Goal: Check status: Check status

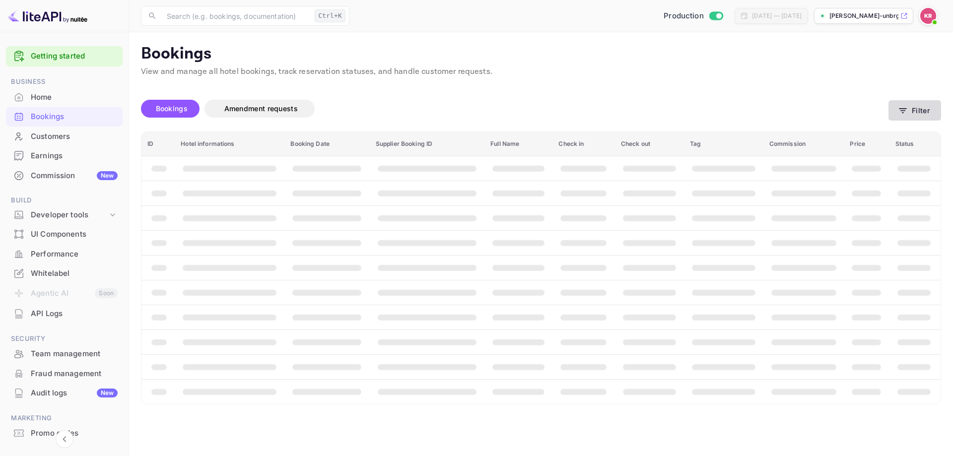
click at [918, 116] on button "Filter" at bounding box center [915, 110] width 53 height 20
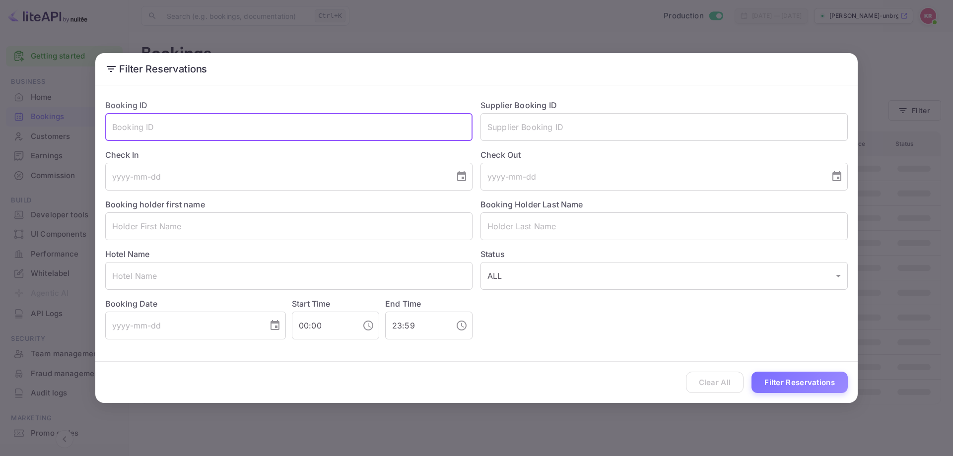
click at [195, 117] on input "text" at bounding box center [288, 127] width 367 height 28
paste input "5n_RsumIA"
type input "5n_RsumIA"
click at [786, 383] on button "Filter Reservations" at bounding box center [800, 382] width 96 height 21
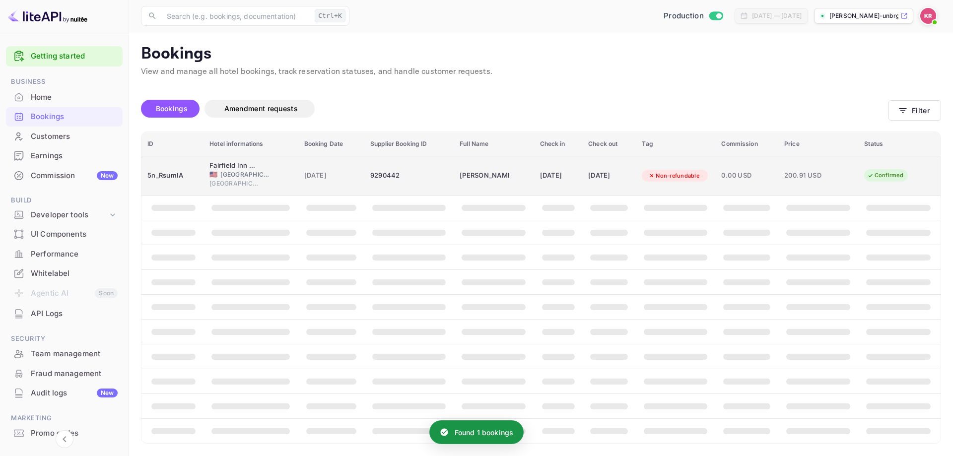
click at [222, 171] on span "[GEOGRAPHIC_DATA]" at bounding box center [245, 174] width 50 height 9
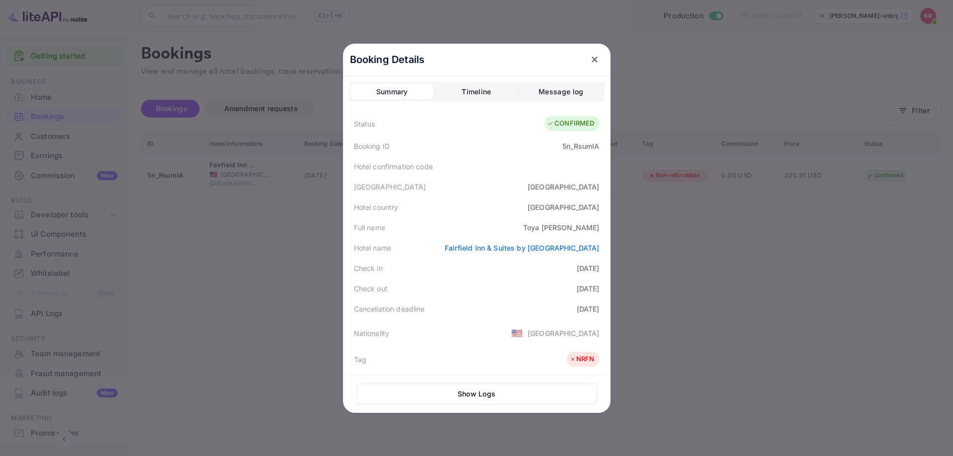
click at [143, 226] on div at bounding box center [476, 228] width 953 height 456
